Goal: Task Accomplishment & Management: Manage account settings

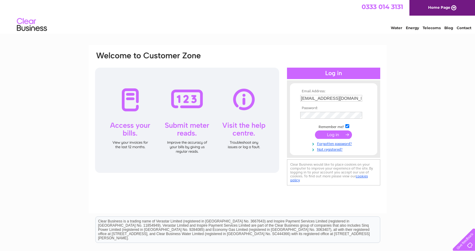
click at [339, 136] on input "submit" at bounding box center [333, 135] width 37 height 8
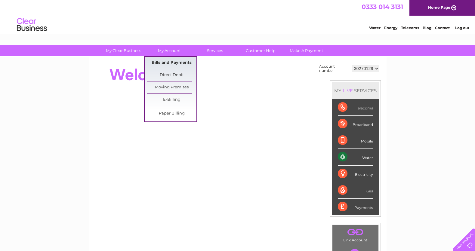
click at [165, 61] on link "Bills and Payments" at bounding box center [172, 63] width 50 height 12
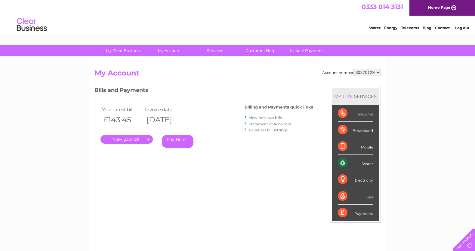
click at [136, 139] on link "." at bounding box center [127, 139] width 52 height 9
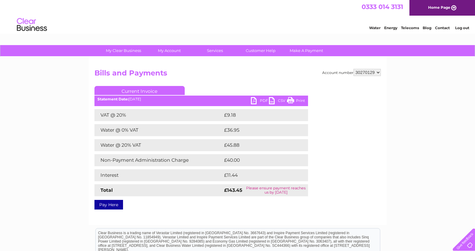
click at [260, 98] on link "PDF" at bounding box center [260, 101] width 18 height 9
